Goal: Information Seeking & Learning: Find specific fact

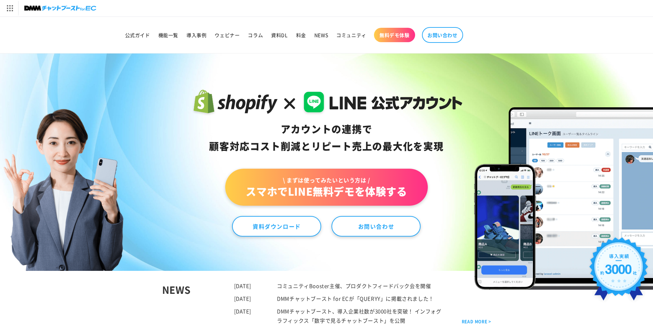
click at [120, 39] on header "公式ガイド 機能一覧 導入事例 ウェビナー コラム 資料DL 料金 NEWS コミュニティ 無料デモ体験" at bounding box center [326, 35] width 459 height 36
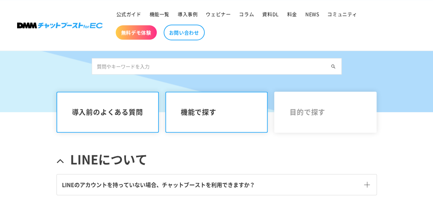
scroll to position [69, 0]
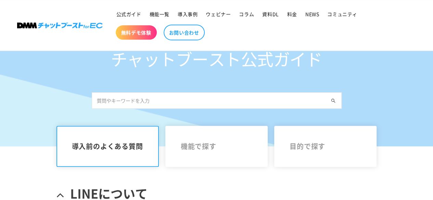
click at [218, 102] on input "text" at bounding box center [217, 100] width 250 height 16
type input "多"
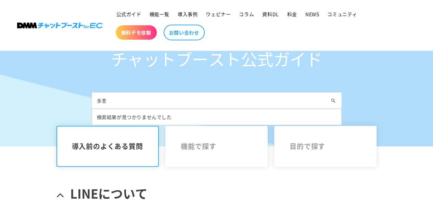
type input "多"
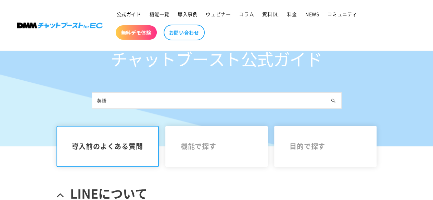
type input "英"
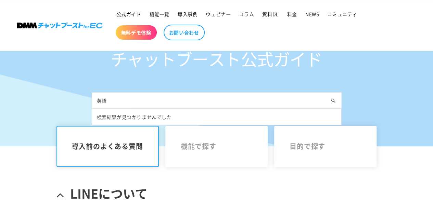
type input "英"
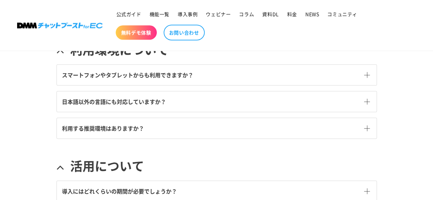
scroll to position [268, 0]
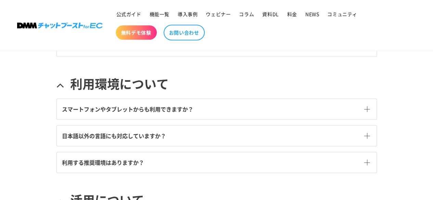
type input "日本語以外の言語にも対応していますか？"
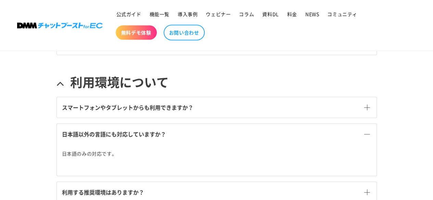
click at [230, 130] on link "日本語以外の言語にも対応していますか？" at bounding box center [217, 134] width 320 height 21
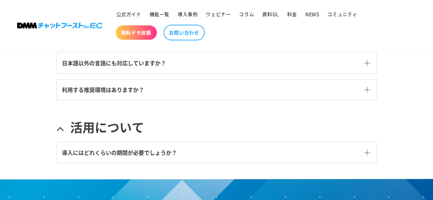
scroll to position [307, 0]
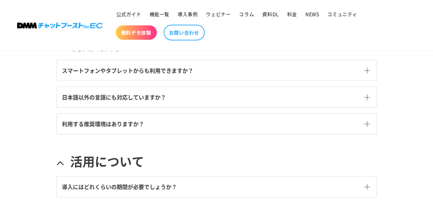
click at [189, 91] on link "日本語以外の言語にも対応していますか？" at bounding box center [217, 97] width 320 height 21
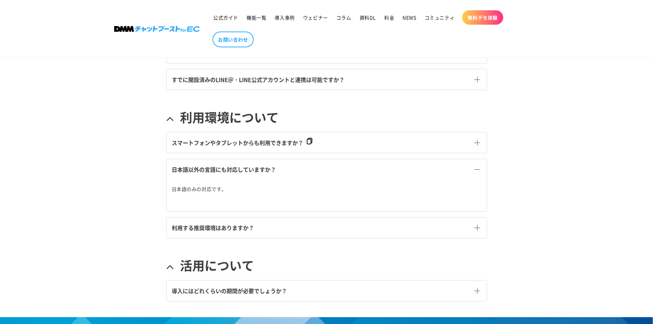
scroll to position [162, 0]
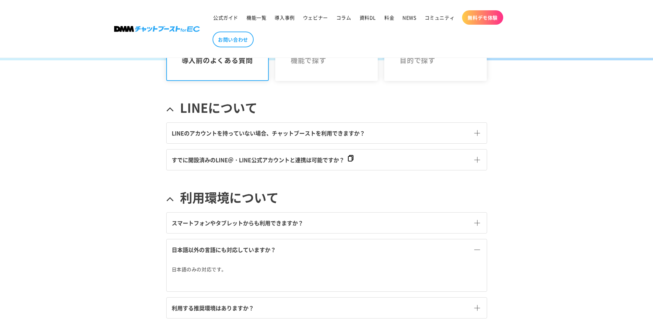
click at [285, 129] on span "LINEのアカウントを持っていない場合、チャットブーストを利用できますか？" at bounding box center [268, 133] width 193 height 8
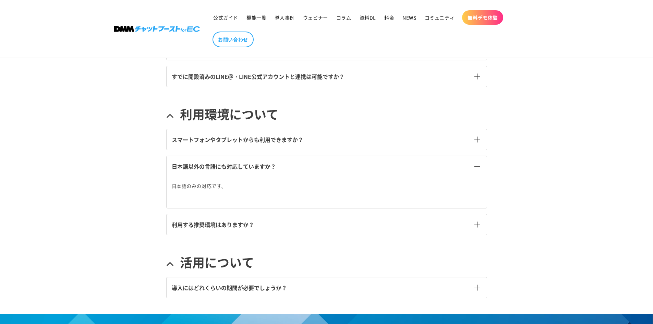
scroll to position [114, 0]
